Goal: Navigation & Orientation: Go to known website

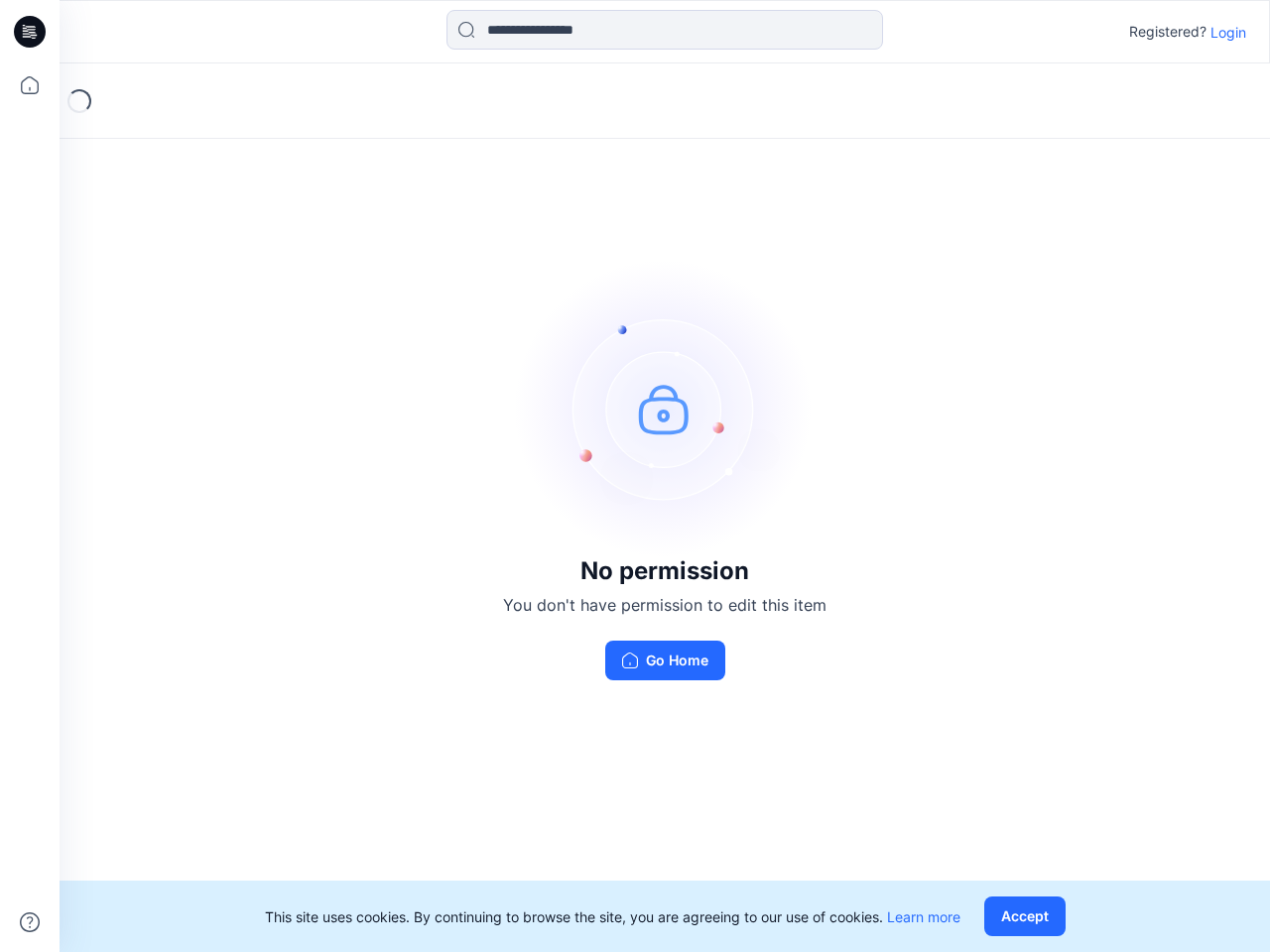
click at [635, 476] on img at bounding box center [665, 409] width 298 height 298
click at [31, 32] on icon at bounding box center [33, 32] width 8 height 1
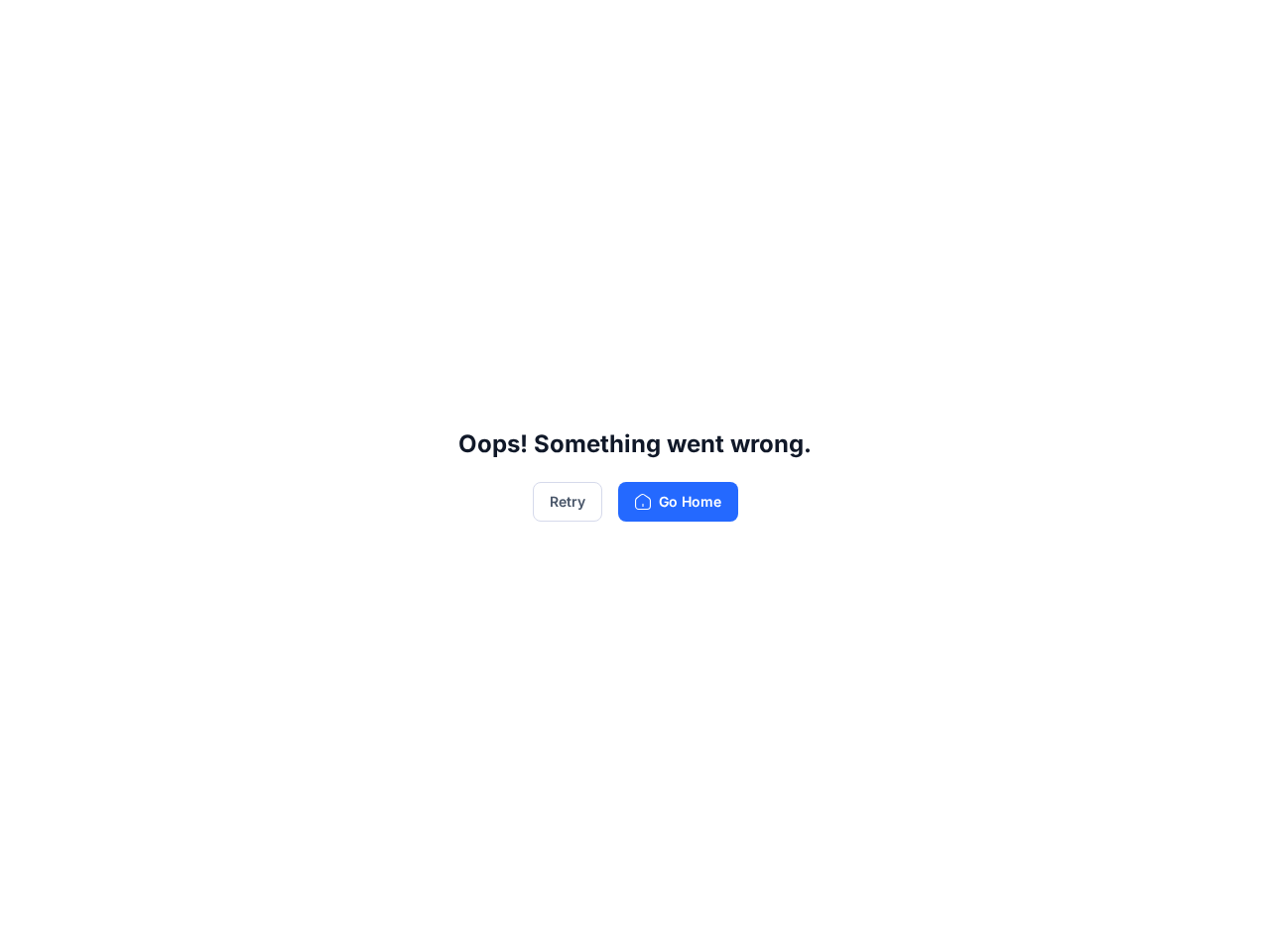
click at [30, 85] on div "Oops! Something went wrong. Retry Go Home" at bounding box center [635, 476] width 1270 height 952
click at [30, 922] on div "Oops! Something went wrong. Retry Go Home" at bounding box center [635, 476] width 1270 height 952
click at [665, 30] on div "Oops! Something went wrong. Retry Go Home" at bounding box center [635, 476] width 1270 height 952
click at [1228, 32] on div "Oops! Something went wrong. Retry Go Home" at bounding box center [635, 476] width 1270 height 952
click at [1029, 916] on div "Oops! Something went wrong. Retry Go Home" at bounding box center [635, 476] width 1270 height 952
